Goal: Task Accomplishment & Management: Complete application form

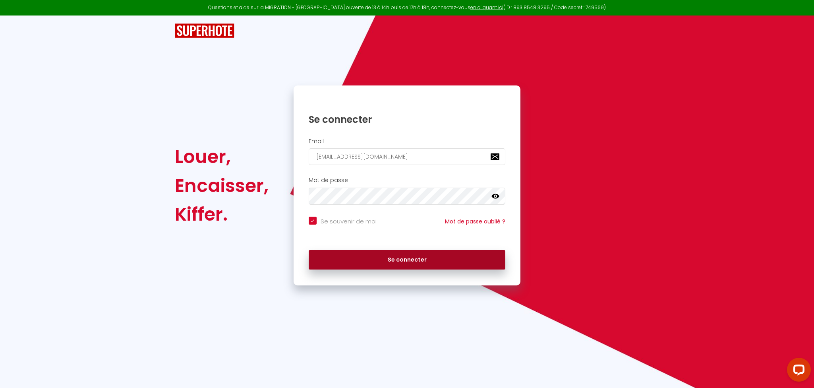
click at [429, 255] on button "Se connecter" at bounding box center [407, 260] width 197 height 20
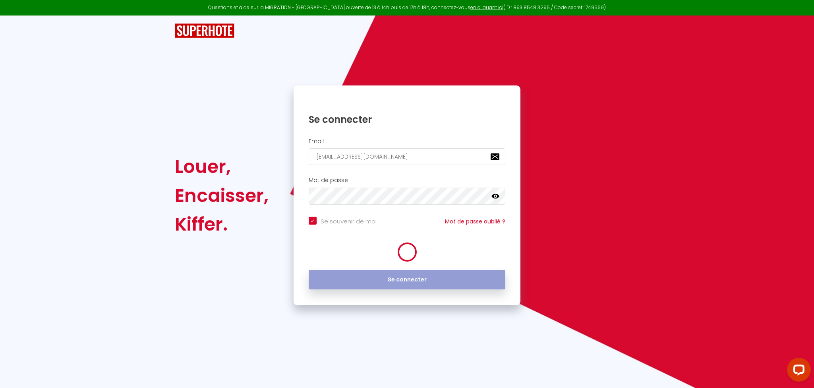
checkbox input "true"
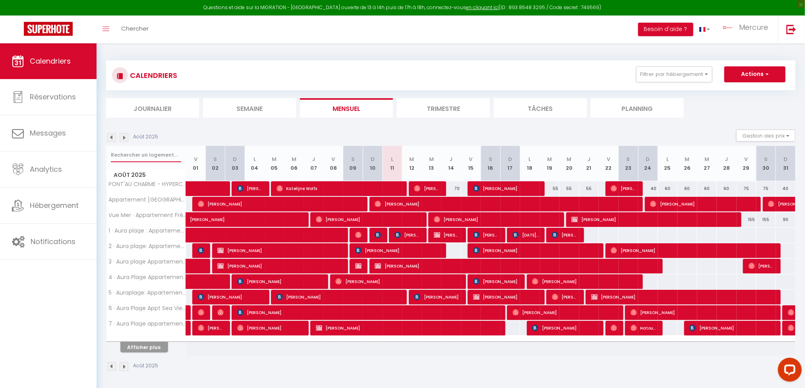
click at [151, 151] on input "text" at bounding box center [146, 155] width 70 height 14
paste input "Rosier"
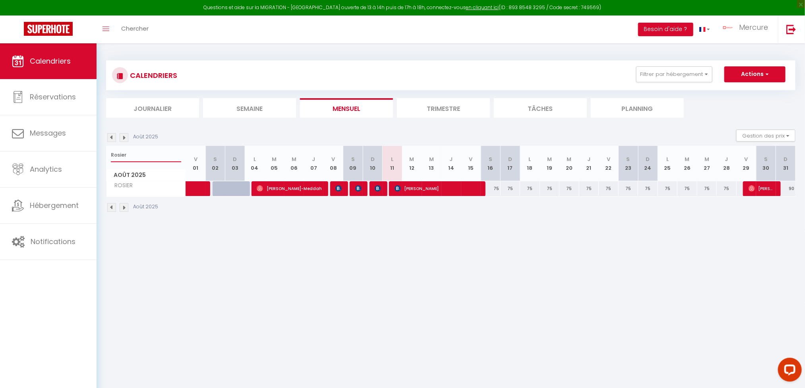
type input "Rosier"
click at [402, 189] on span "[PERSON_NAME]" at bounding box center [438, 188] width 86 height 15
select select "OK"
select select "0"
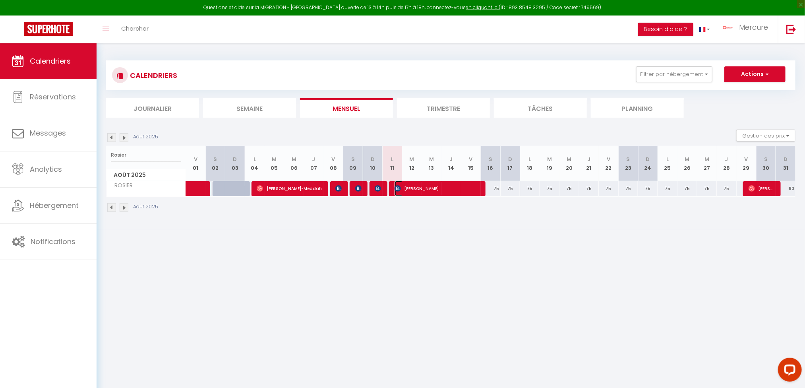
select select "0"
select select "1"
select select
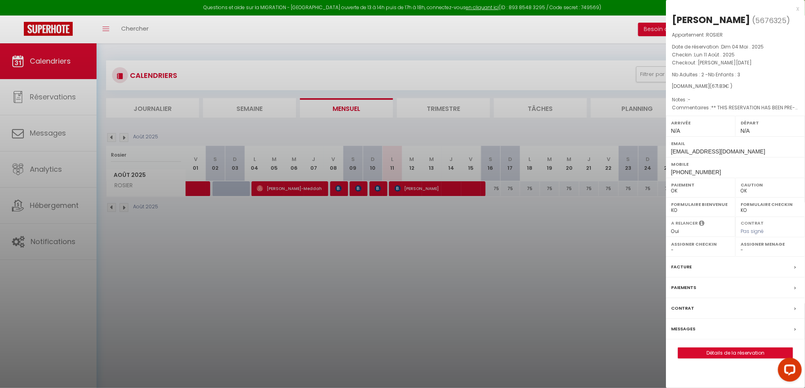
click at [682, 330] on label "Messages" at bounding box center [683, 329] width 24 height 8
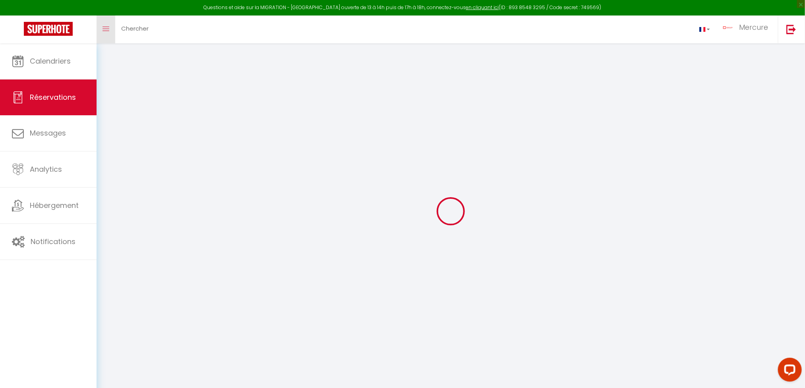
type input "DOROTHEE"
type input "SCHOTT"
type input "[EMAIL_ADDRESS][DOMAIN_NAME]"
type input "[PHONE_NUMBER]"
type input "70190"
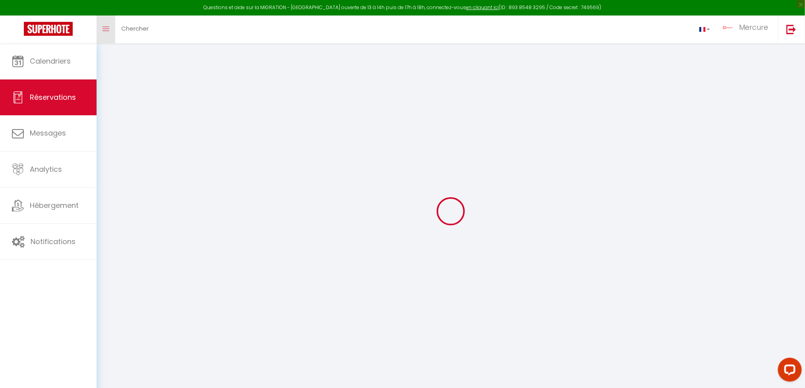
type input "[STREET_ADDRESS]"
type input "Chaux-la-Lotière"
select select "FR"
type input "15.1"
type input "108.05"
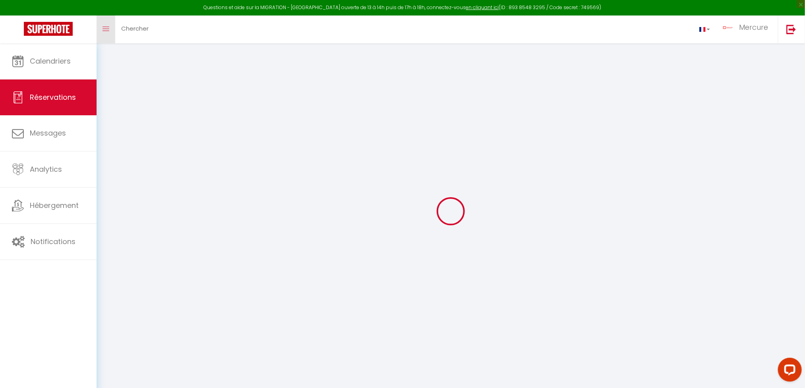
type input "9.41"
select select "25772"
select select "1"
select select
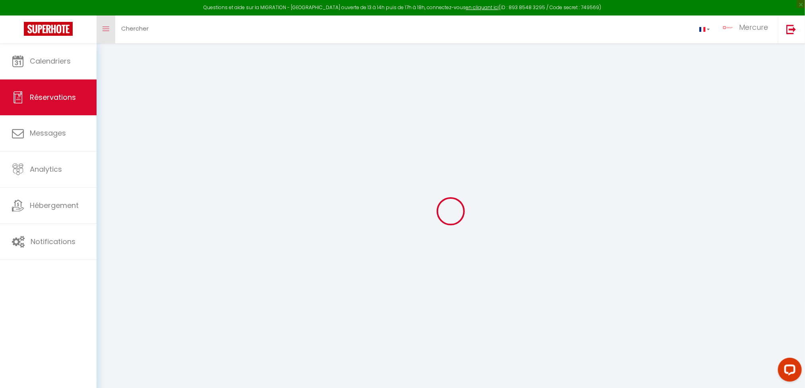
type input "2"
type input "3"
select select "12"
select select "15"
type input "553.5"
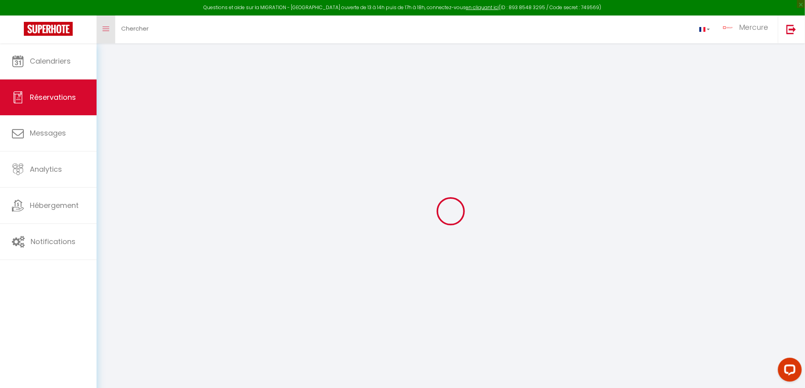
checkbox input "false"
select select "2"
type input "0"
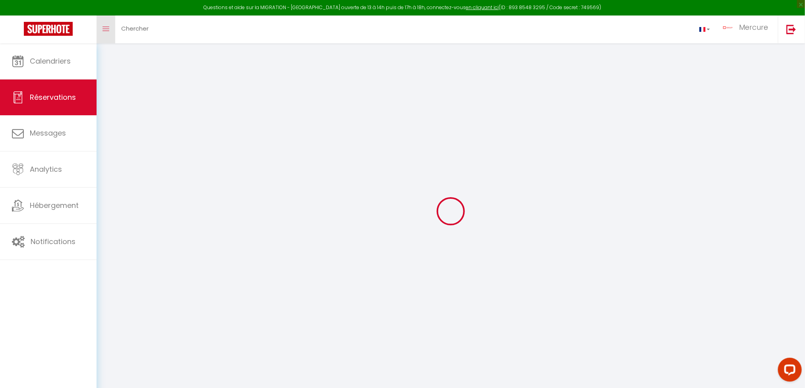
select select
checkbox input "false"
select select
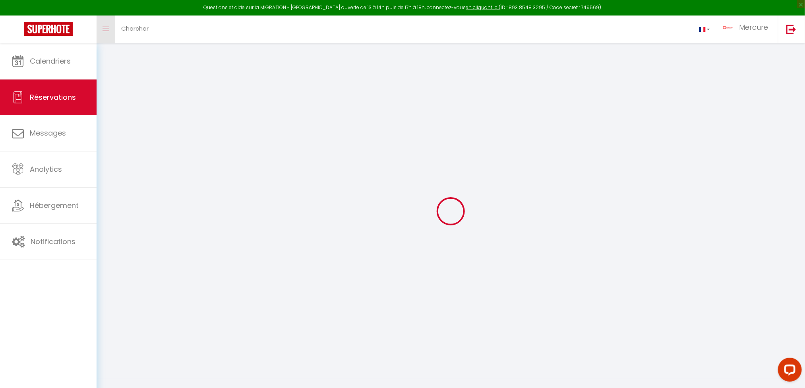
checkbox input "false"
select select
checkbox input "false"
select select
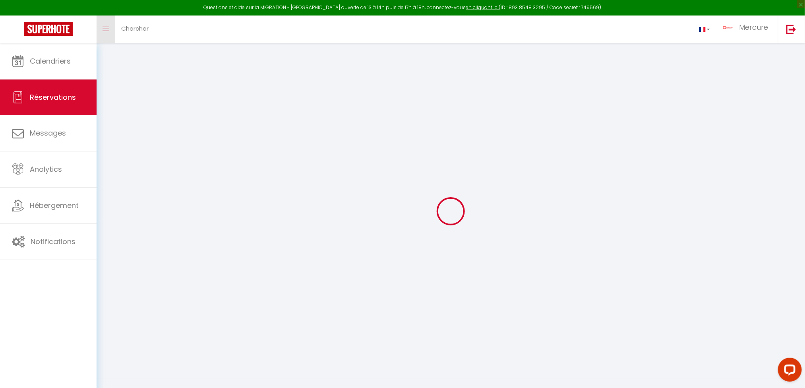
select select
checkbox input "false"
type textarea "** THIS RESERVATION HAS BEEN PRE-PAID ** BOOKING NOTE : Payment charge is EUR 9…"
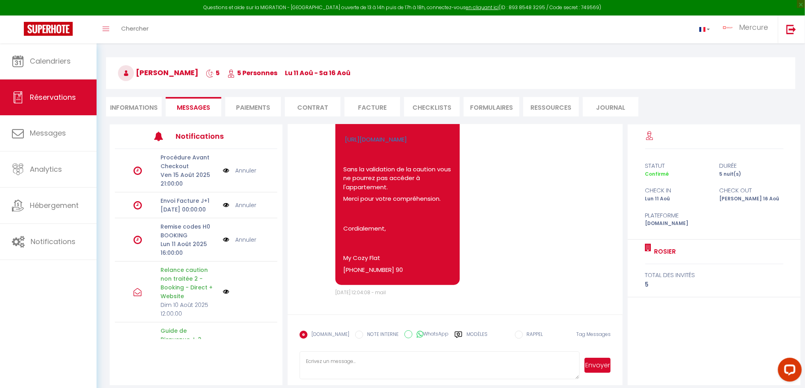
scroll to position [43, 0]
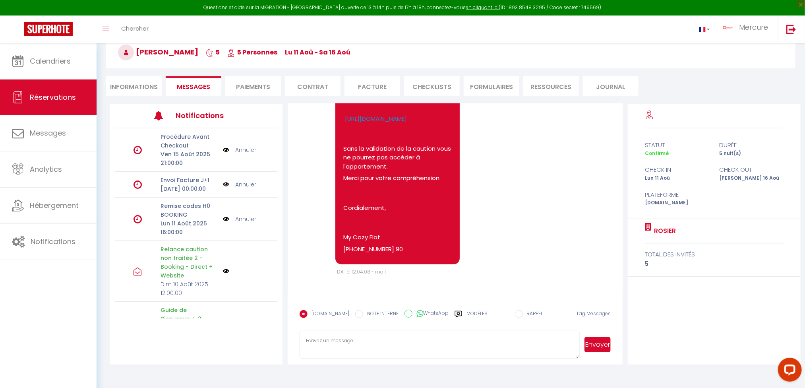
click at [370, 346] on textarea at bounding box center [440, 345] width 280 height 28
paste textarea "Les draps pour le canapé-lit se trouvent directement dans le coffre du canapé. …"
click at [505, 345] on textarea "Bonjour Dorothee, Les draps pour le canapé-lit se trouvent directement dans le …" at bounding box center [440, 345] width 280 height 28
click at [306, 344] on textarea "Bonjour Dorothee, Les draps pour le canapé-lit se trouvent directement dans le …" at bounding box center [440, 345] width 280 height 28
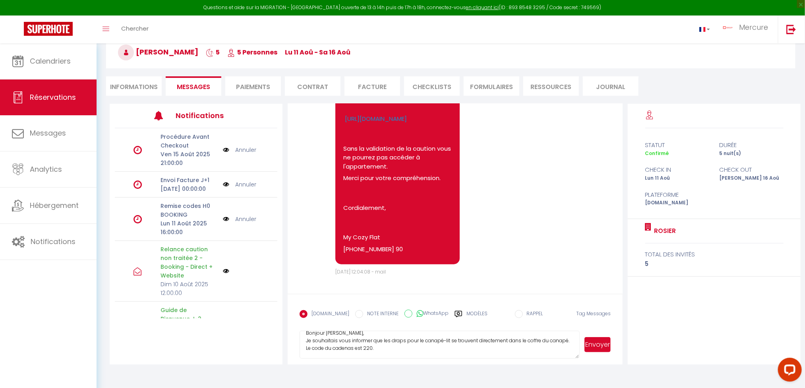
scroll to position [15, 0]
click at [387, 345] on textarea "Bonjour [PERSON_NAME], Je souhaitais vous informer que les draps pour le canapé…" at bounding box center [440, 345] width 280 height 28
type textarea "Bonjour [PERSON_NAME], Je souhaitais vous informer que les draps pour le canapé…"
click at [603, 347] on button "Envoyer" at bounding box center [597, 344] width 27 height 15
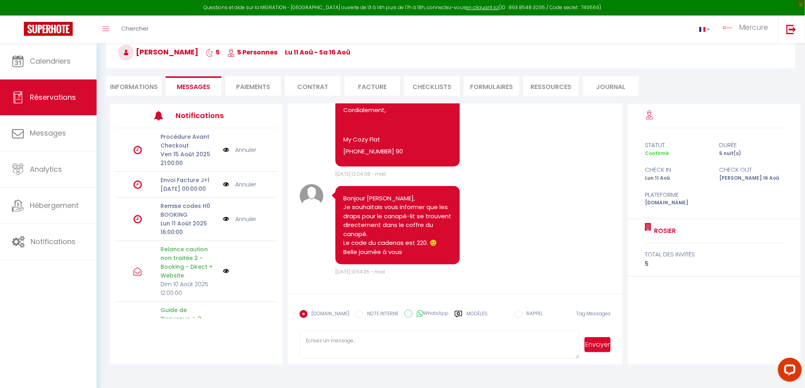
scroll to position [0, 0]
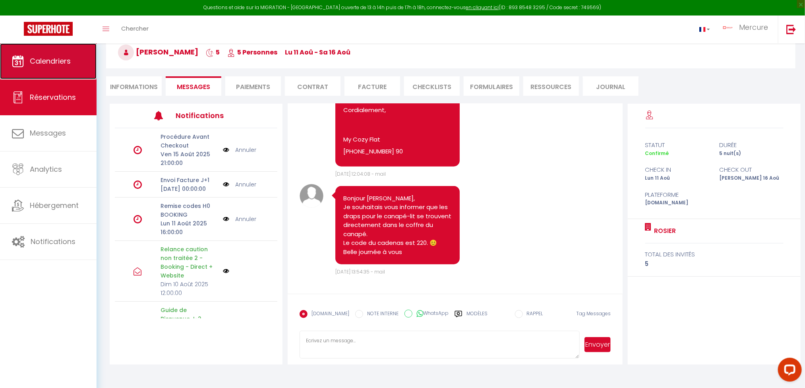
click at [57, 60] on span "Calendriers" at bounding box center [50, 61] width 41 height 10
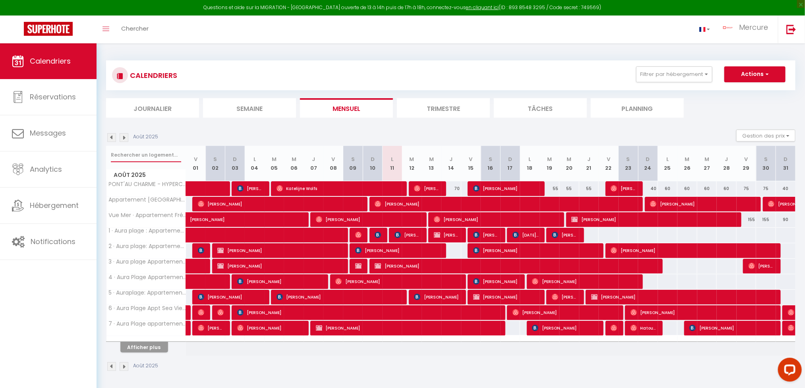
click at [157, 148] on input "text" at bounding box center [146, 155] width 70 height 14
type input "coté"
select select
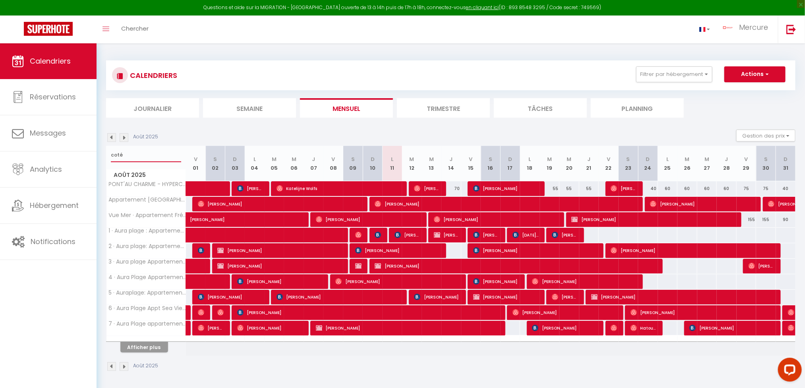
select select
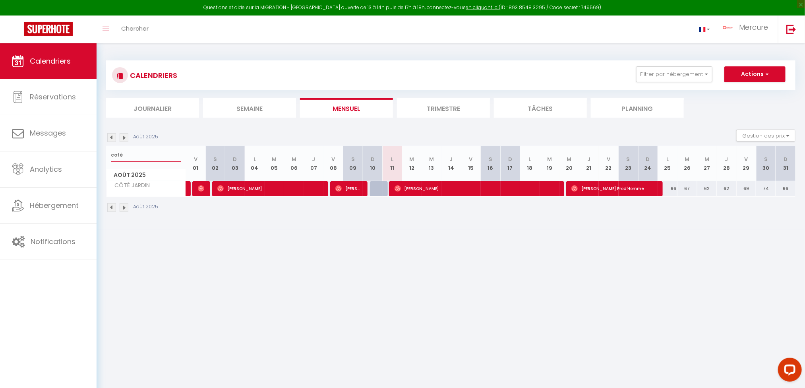
type input "coté"
click at [404, 186] on span "[PERSON_NAME]" at bounding box center [478, 188] width 166 height 15
select select "OK"
select select "0"
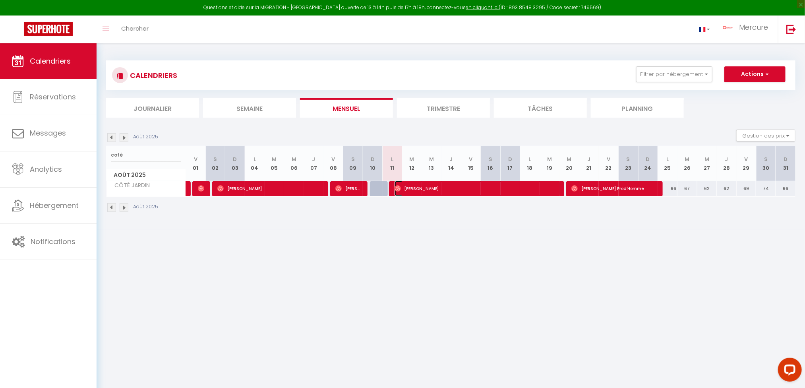
select select "0"
select select "1"
select select
